Goal: Navigation & Orientation: Go to known website

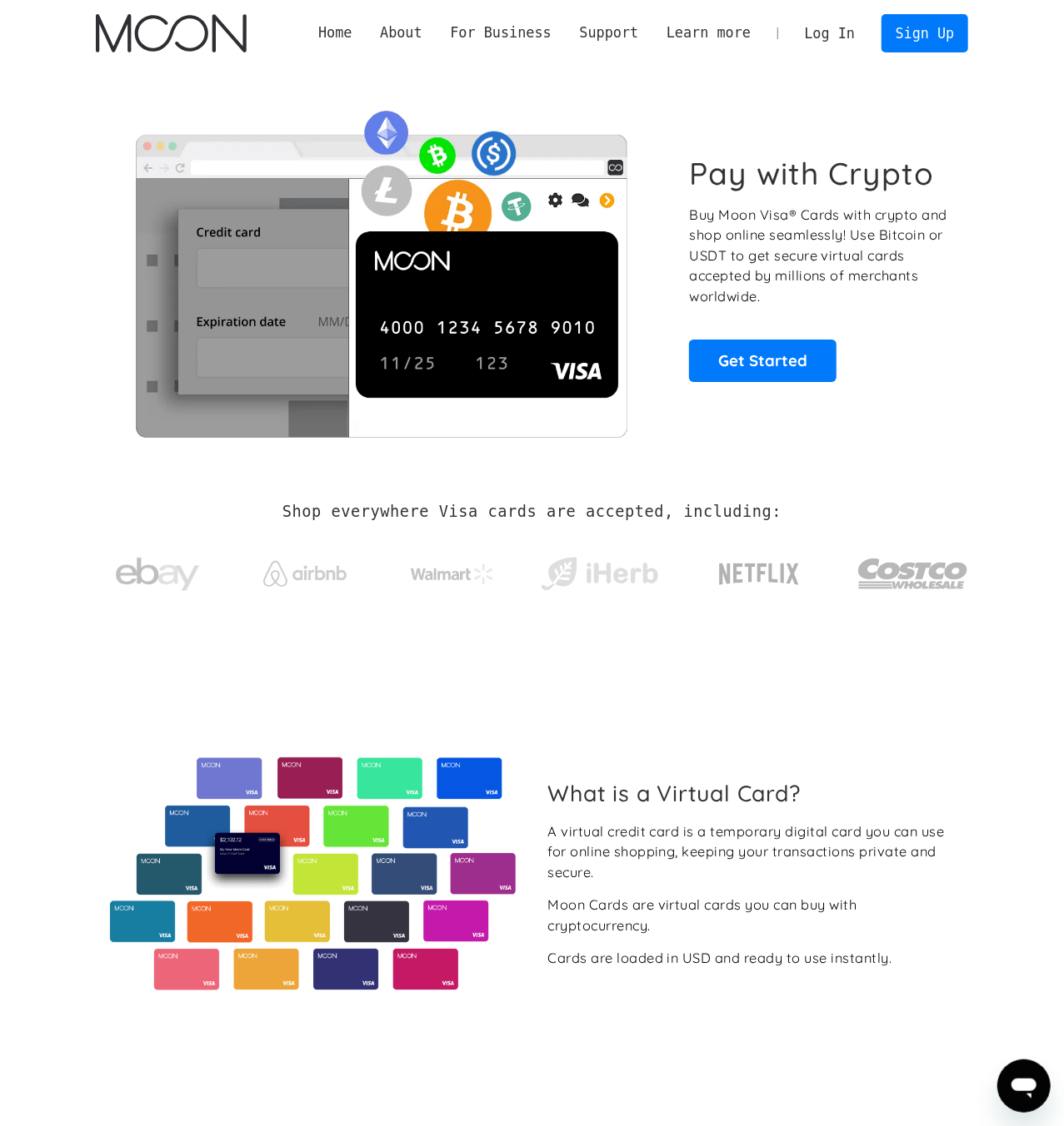
click at [834, 39] on link "Log In" at bounding box center [829, 33] width 78 height 36
